Goal: Task Accomplishment & Management: Use online tool/utility

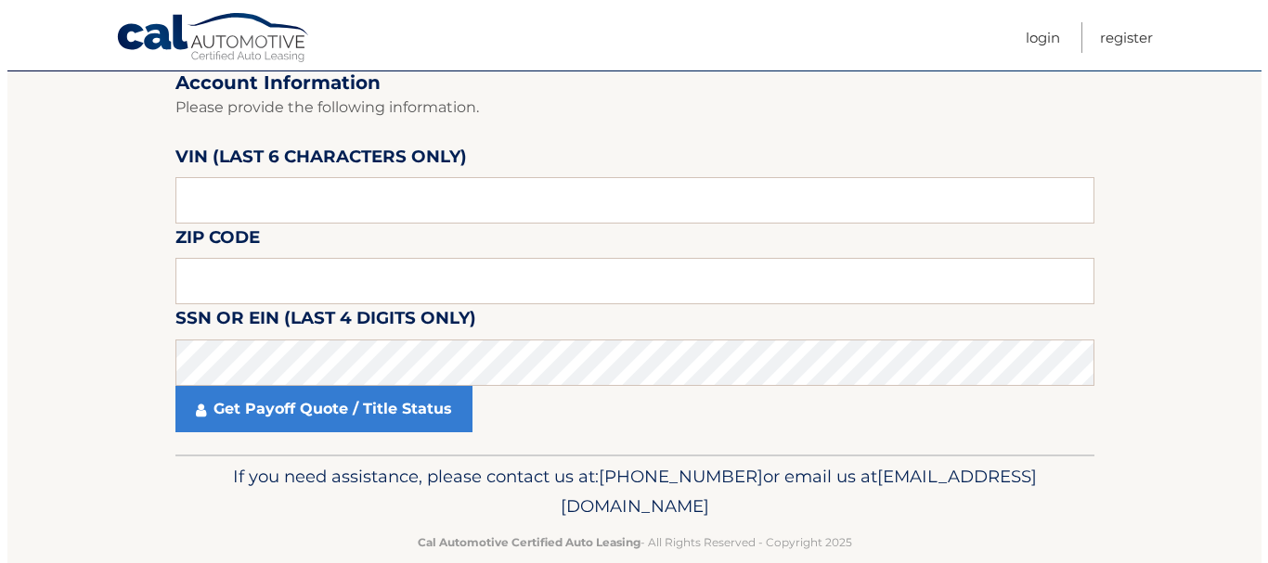
scroll to position [186, 0]
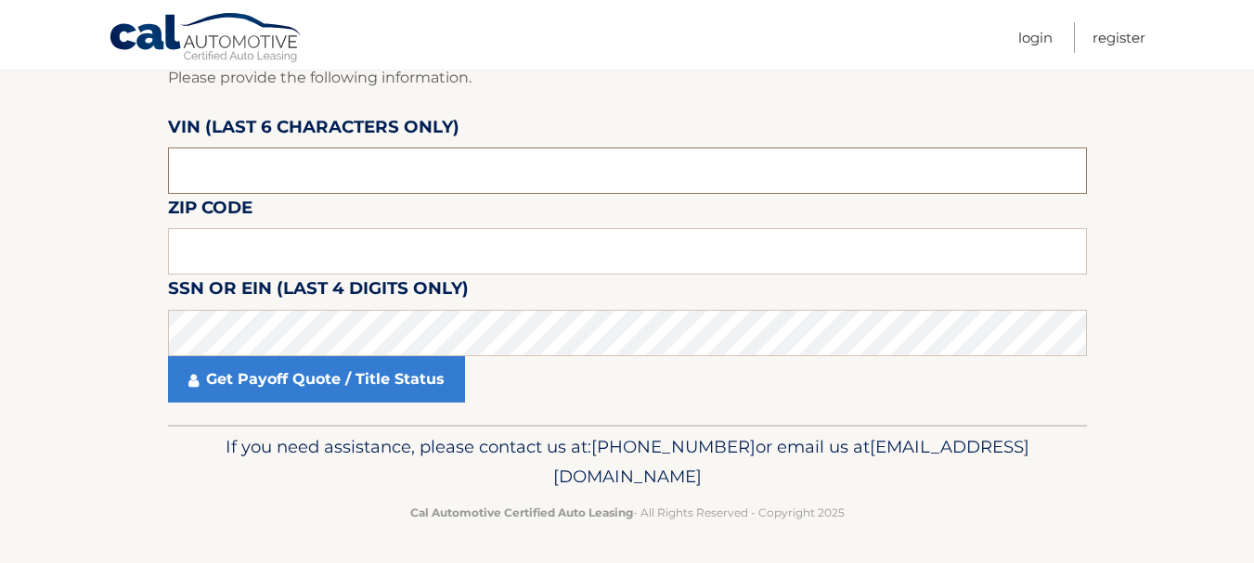
click at [259, 178] on input "text" at bounding box center [627, 171] width 919 height 46
type input "743743"
type input "11757"
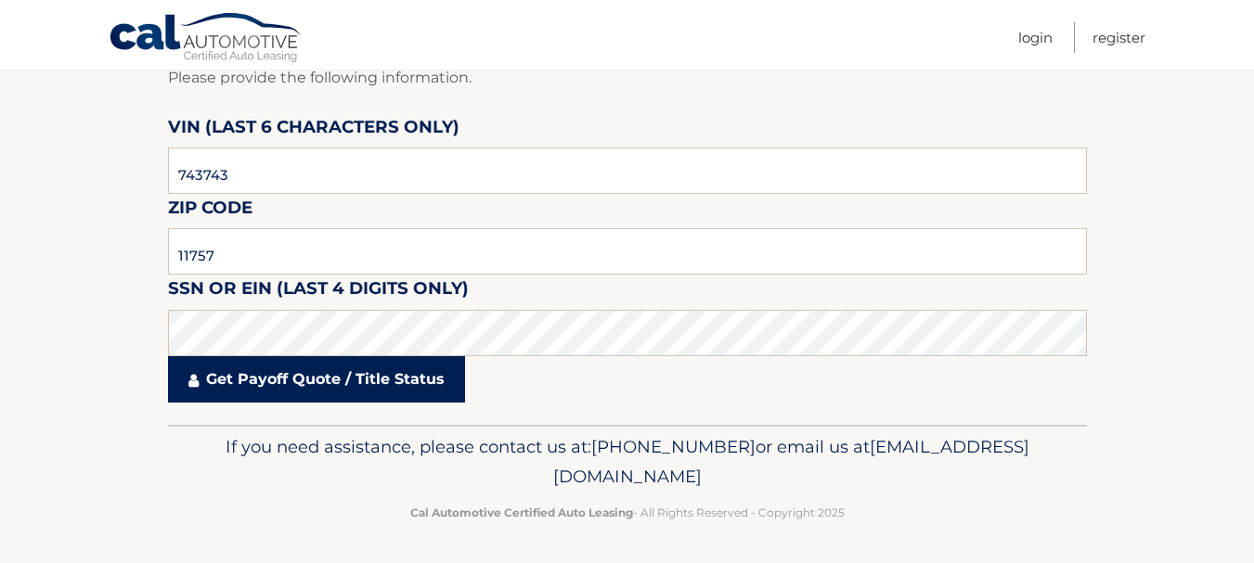
click at [346, 365] on link "Get Payoff Quote / Title Status" at bounding box center [316, 379] width 297 height 46
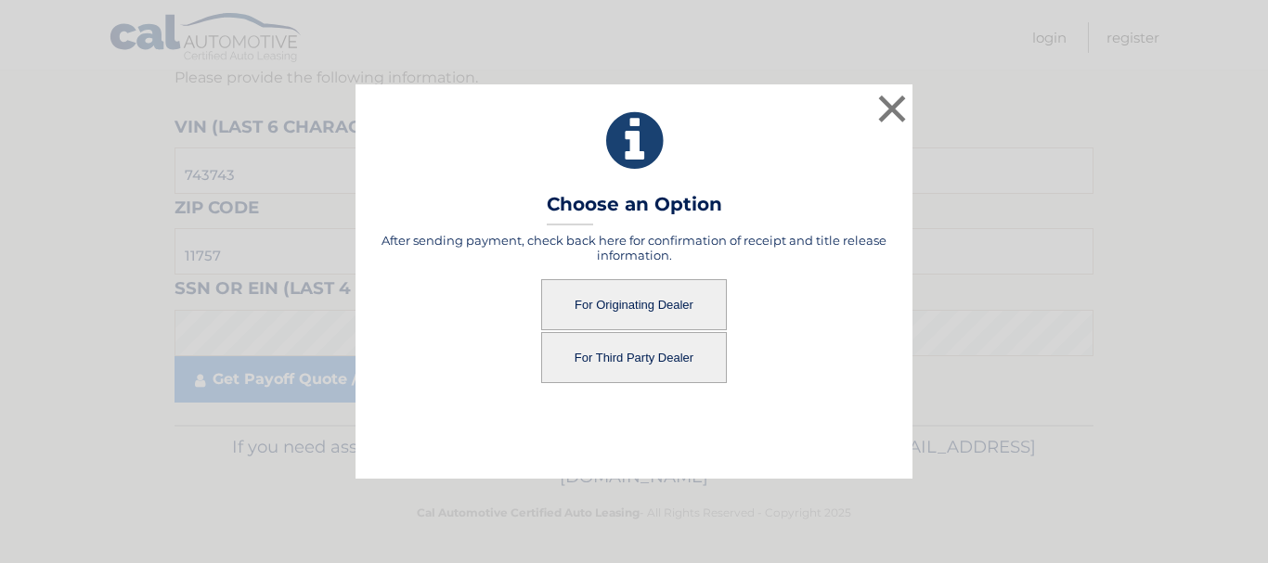
click at [599, 300] on button "For Originating Dealer" at bounding box center [634, 304] width 186 height 51
click at [616, 305] on button "For Originating Dealer" at bounding box center [634, 304] width 186 height 51
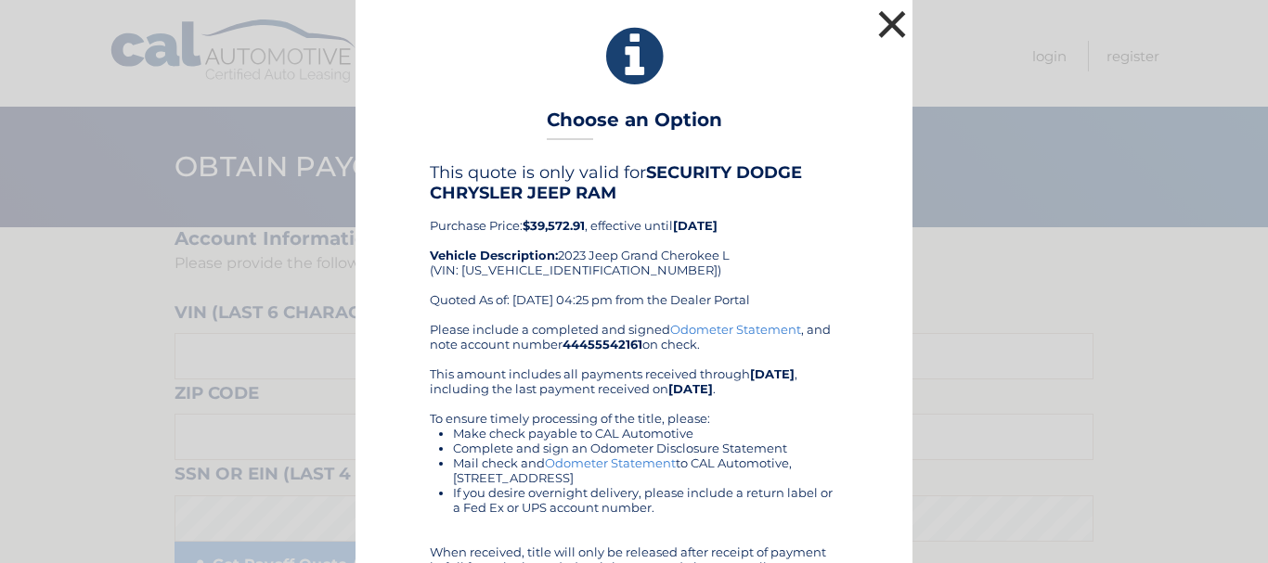
click at [881, 23] on button "×" at bounding box center [891, 24] width 37 height 37
